Goal: Find specific page/section: Find specific page/section

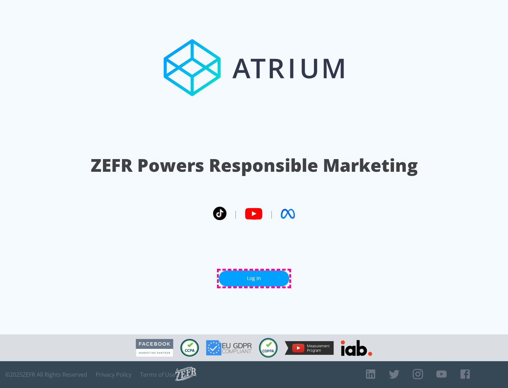
click at [254, 278] on link "Log In" at bounding box center [254, 278] width 70 height 16
